Goal: Transaction & Acquisition: Purchase product/service

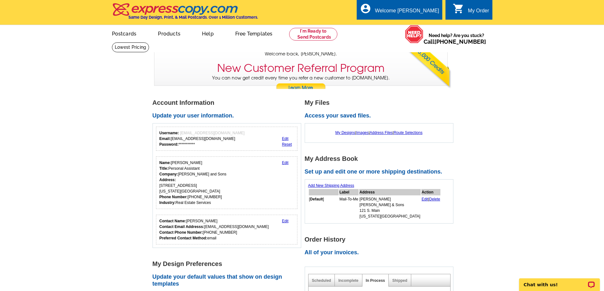
click at [482, 10] on div "My Order" at bounding box center [478, 12] width 21 height 9
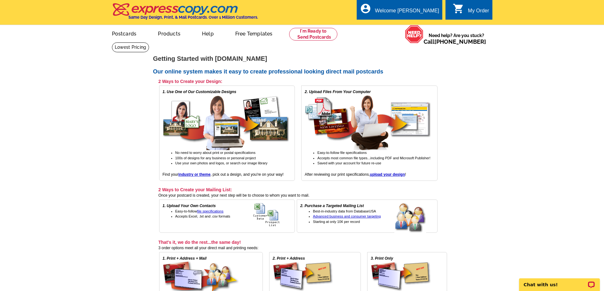
click at [482, 11] on div "My Order" at bounding box center [478, 12] width 21 height 9
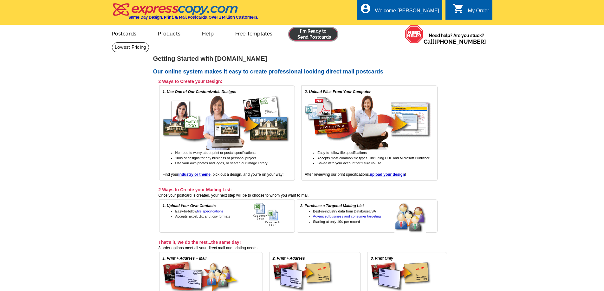
click at [308, 35] on link at bounding box center [313, 34] width 49 height 13
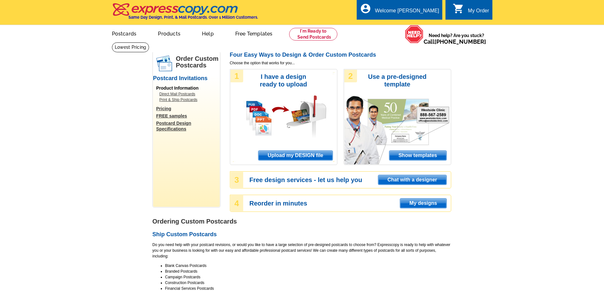
click at [285, 156] on span "Upload my DESIGN file" at bounding box center [295, 156] width 74 height 10
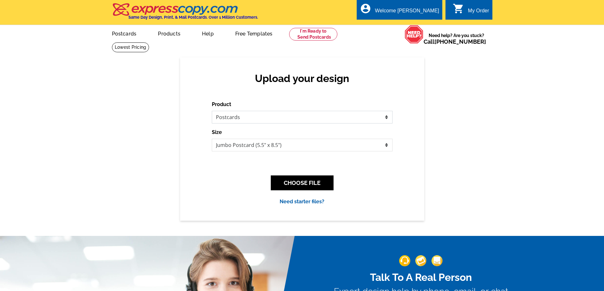
click at [244, 116] on select "Please select the type of file... Postcards Business Cards Letters and flyers G…" at bounding box center [302, 117] width 181 height 13
click at [244, 148] on select "Jumbo Postcard (5.5" x 8.5") Regular Postcard (4.25" x 5.6") Panoramic Postcard…" at bounding box center [302, 145] width 181 height 13
select select "1"
click at [212, 139] on select "Jumbo Postcard (5.5" x 8.5") Regular Postcard (4.25" x 5.6") Panoramic Postcard…" at bounding box center [302, 145] width 181 height 13
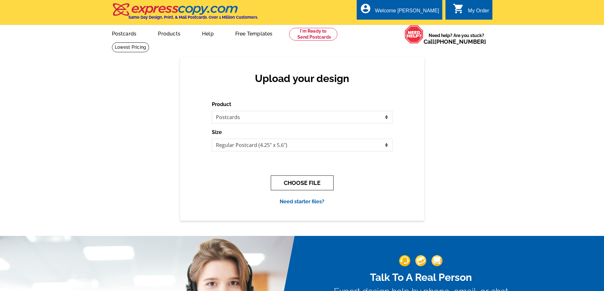
click at [307, 183] on button "CHOOSE FILE" at bounding box center [302, 183] width 63 height 15
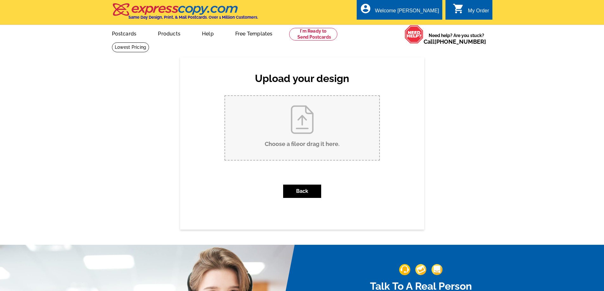
click at [287, 130] on input "Choose a file or drag it here ." at bounding box center [302, 128] width 154 height 64
type input "C:\fakepath\1.jpg"
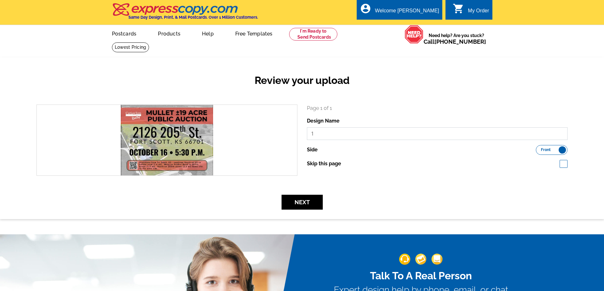
click at [334, 137] on input "1" at bounding box center [437, 133] width 261 height 13
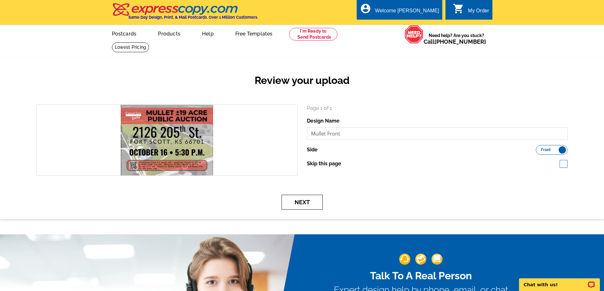
type input "Mullet Front"
click at [293, 203] on button "Next" at bounding box center [302, 202] width 41 height 15
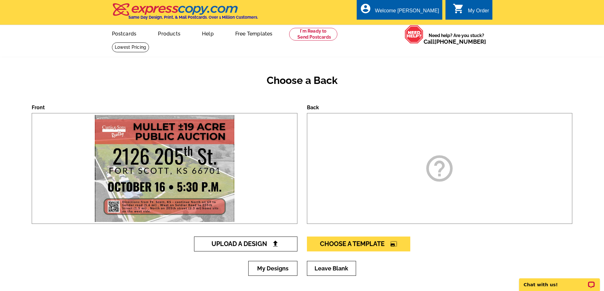
click at [241, 247] on span "Upload A Design" at bounding box center [246, 244] width 68 height 8
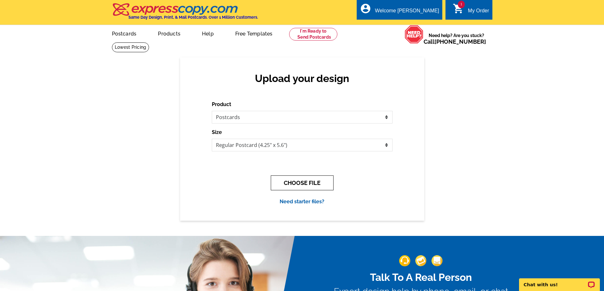
click at [298, 181] on button "CHOOSE FILE" at bounding box center [302, 183] width 63 height 15
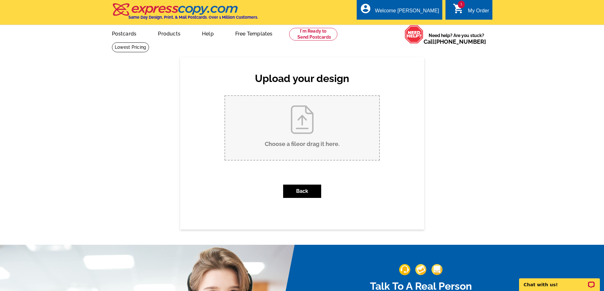
click at [305, 135] on input "Choose a file or drag it here ." at bounding box center [302, 128] width 154 height 64
type input "C:\fakepath\2.jpg"
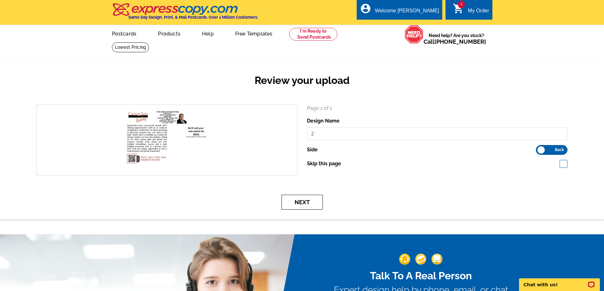
click at [301, 199] on button "Next" at bounding box center [302, 202] width 41 height 15
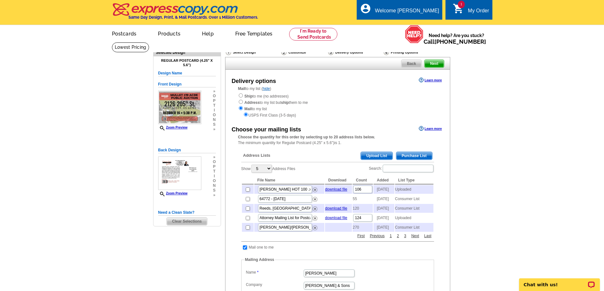
click at [376, 156] on span "Upload List" at bounding box center [376, 156] width 31 height 8
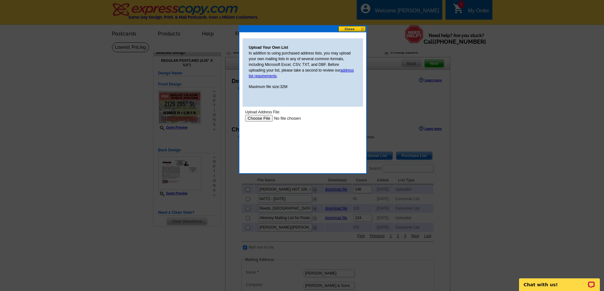
click at [255, 119] on input "file" at bounding box center [285, 118] width 80 height 7
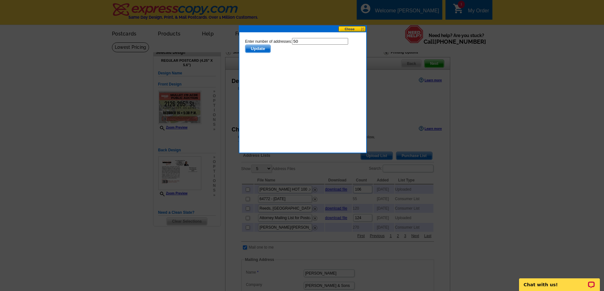
click at [270, 48] on span "Update" at bounding box center [257, 49] width 25 height 8
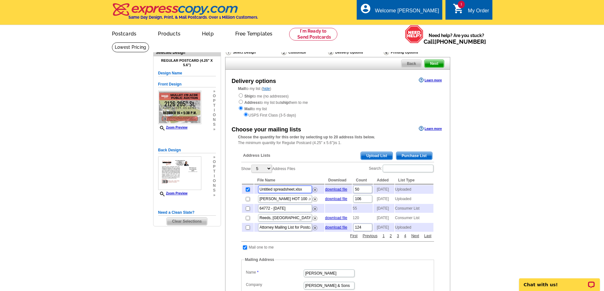
click at [283, 189] on input "Untitled spreadsheet.xlsx" at bounding box center [285, 190] width 54 height 8
type input "Mullet Ft. Scott"
click at [502, 134] on main "Need Help? call 800-260-5887, chat with support, or have our designers make som…" at bounding box center [302, 269] width 604 height 454
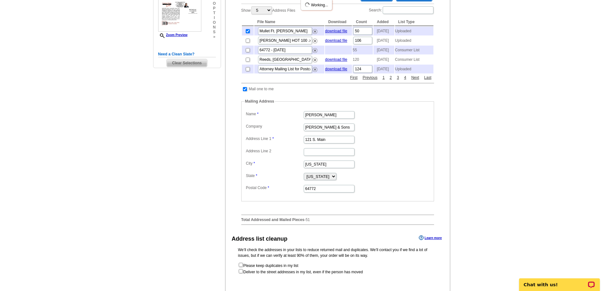
scroll to position [254, 0]
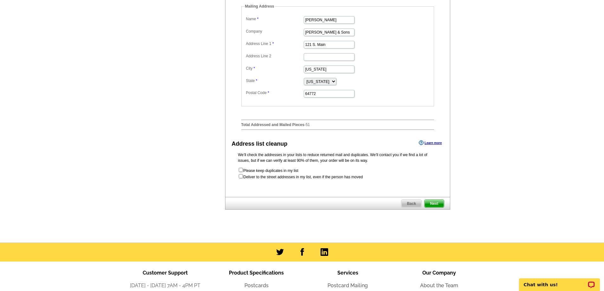
click at [432, 208] on span "Next" at bounding box center [434, 204] width 19 height 8
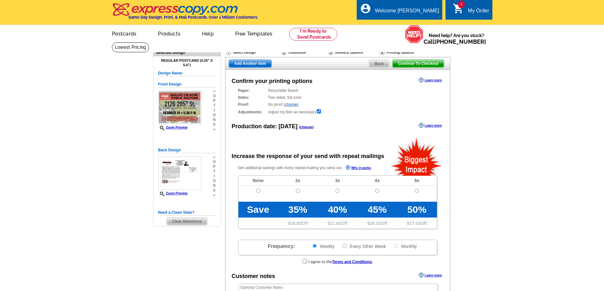
radio input "false"
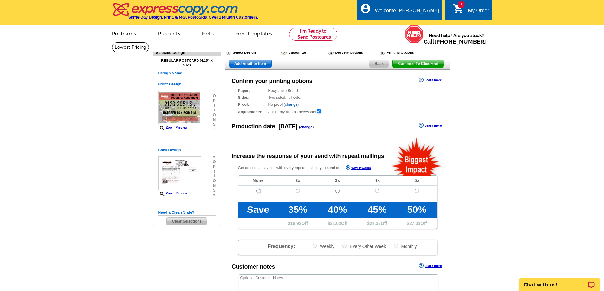
click at [257, 192] on input "radio" at bounding box center [258, 191] width 4 height 4
radio input "true"
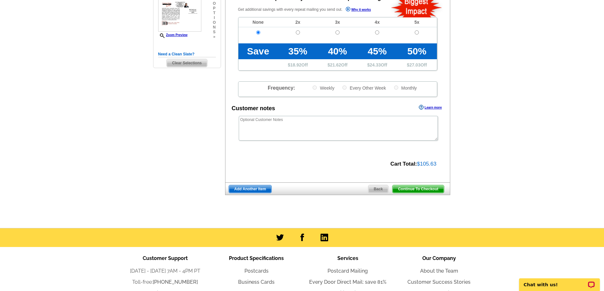
click at [412, 192] on span "Continue To Checkout" at bounding box center [418, 190] width 51 height 8
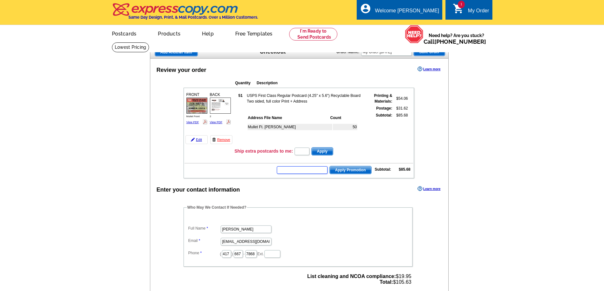
click at [298, 173] on input "text" at bounding box center [302, 170] width 51 height 8
type input "chat20"
click at [357, 171] on span "Apply Promotion" at bounding box center [351, 170] width 42 height 8
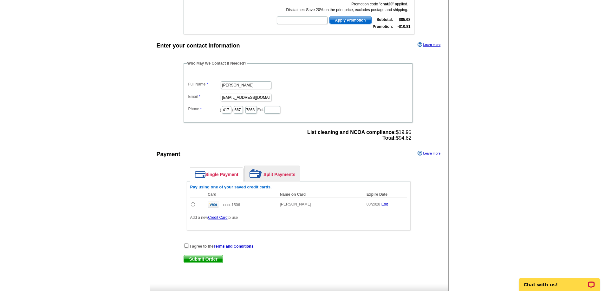
scroll to position [159, 0]
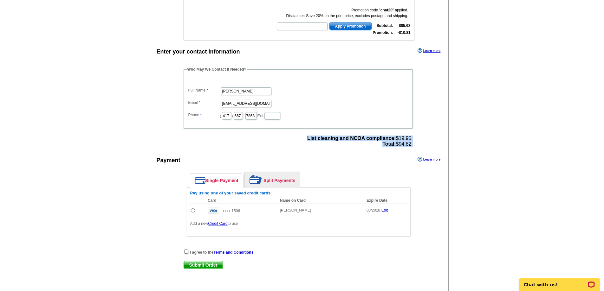
drag, startPoint x: 304, startPoint y: 139, endPoint x: 429, endPoint y: 139, distance: 124.6
click at [429, 139] on div "Enter your contact information Learn more Who May We Contact If Needed? Full Na…" at bounding box center [299, 167] width 298 height 241
click at [431, 139] on div "Enter your contact information Learn more Who May We Contact If Needed? Full Na…" at bounding box center [299, 167] width 298 height 241
click at [192, 211] on input "radio" at bounding box center [193, 211] width 4 height 4
radio input "true"
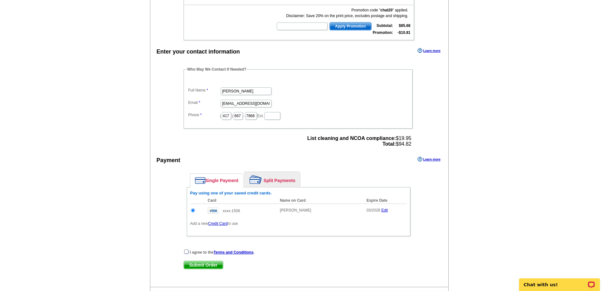
click at [186, 253] on input "checkbox" at bounding box center [186, 252] width 4 height 4
checkbox input "true"
click at [195, 266] on span "Submit Order" at bounding box center [203, 266] width 39 height 8
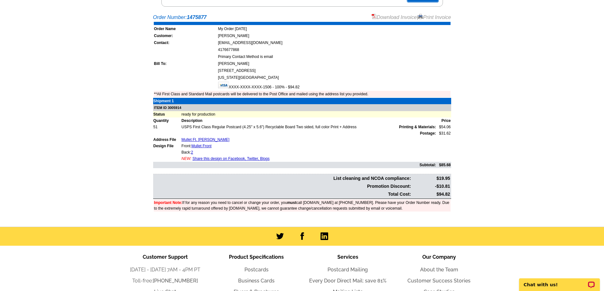
scroll to position [127, 0]
